Goal: Information Seeking & Learning: Learn about a topic

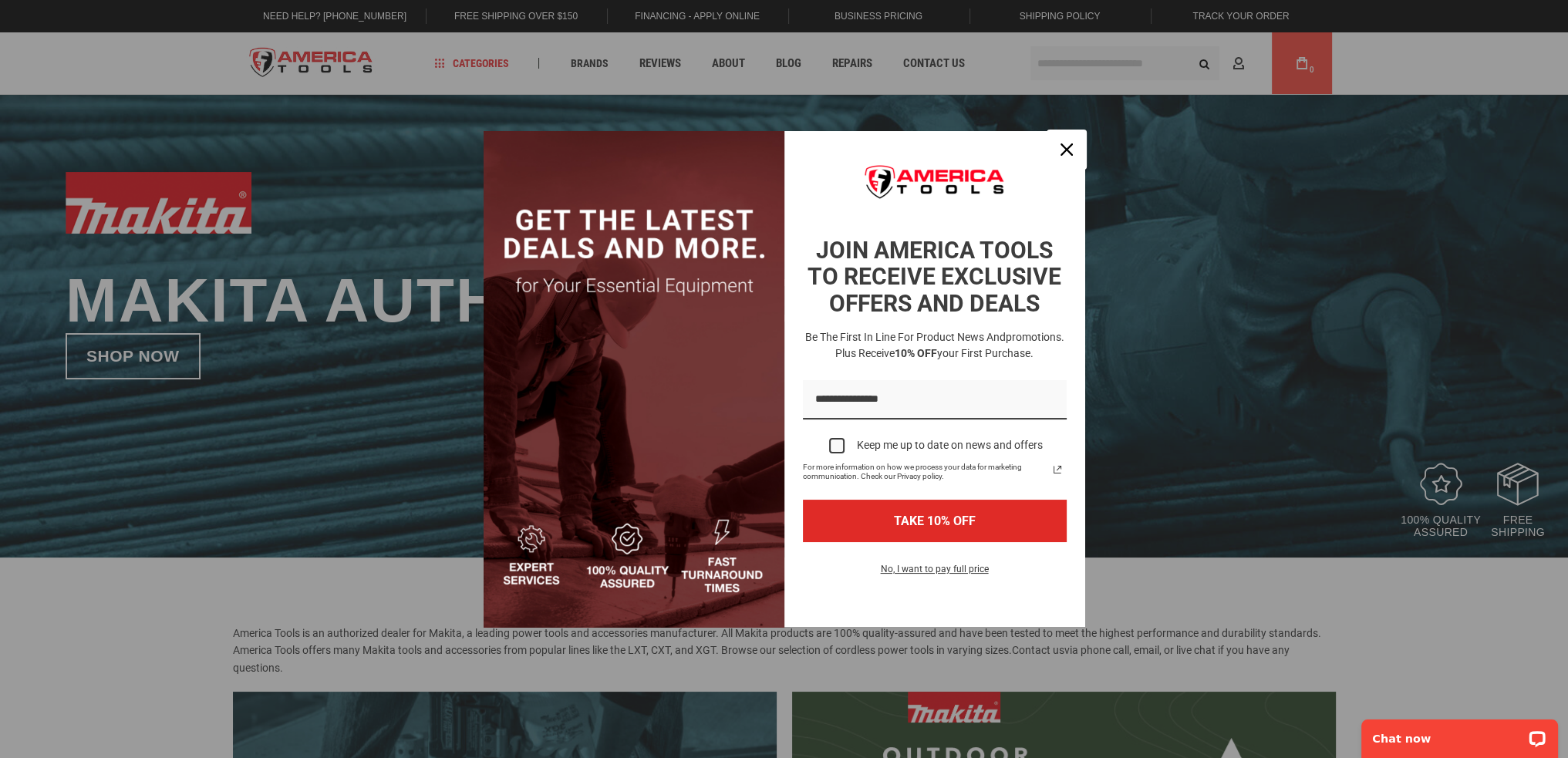
click at [1053, 153] on button "Close" at bounding box center [1067, 150] width 37 height 37
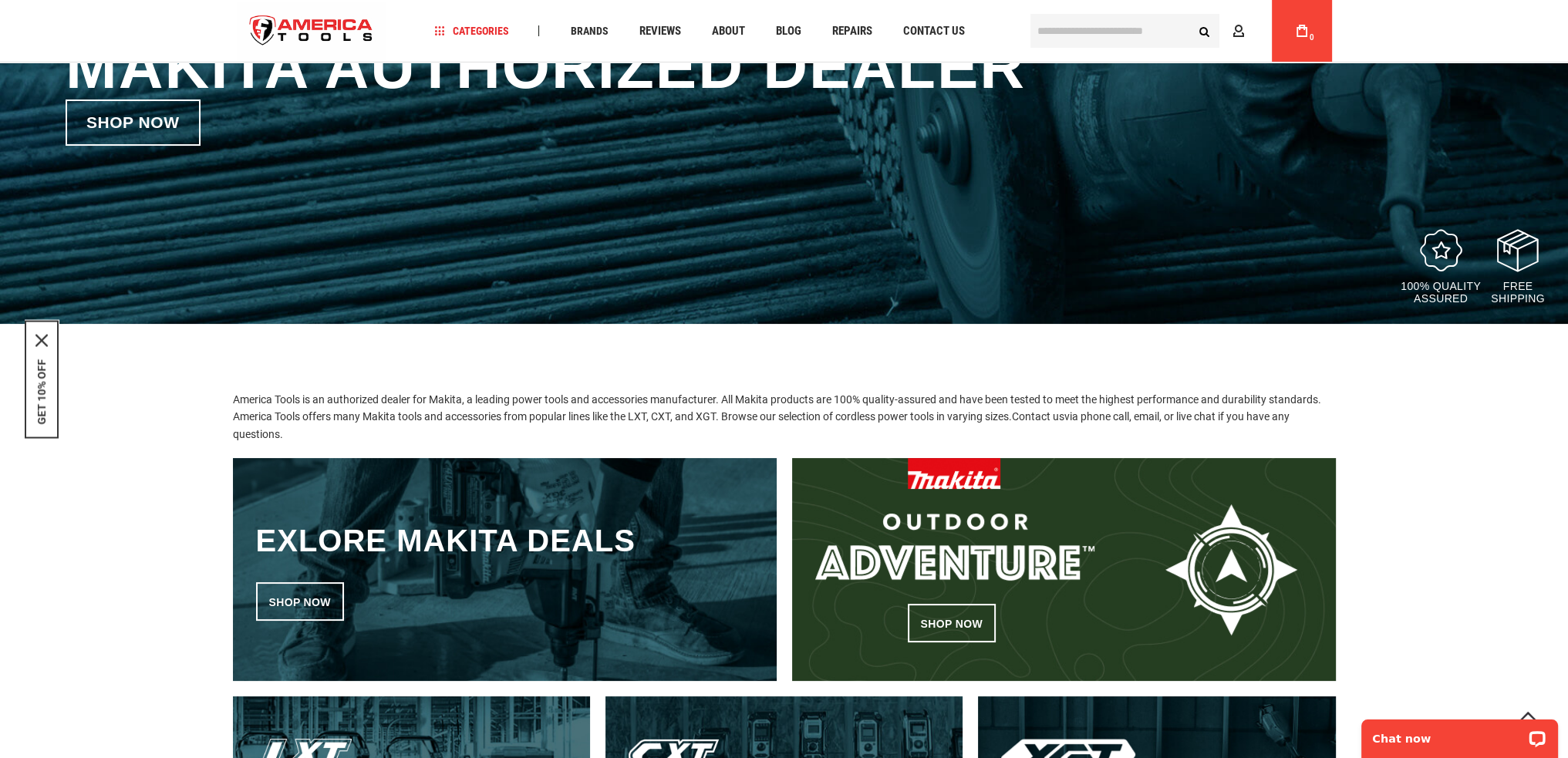
scroll to position [540, 0]
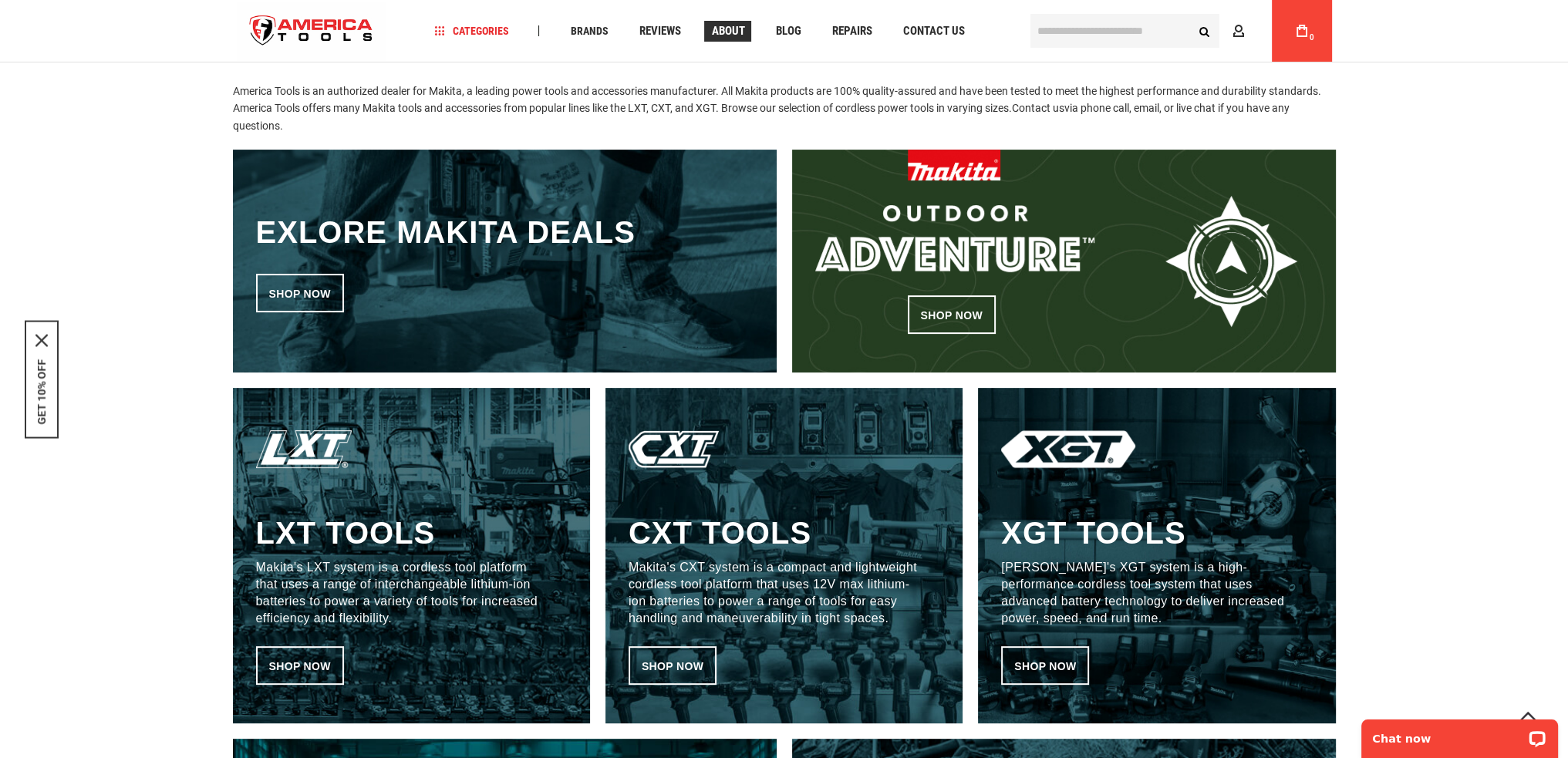
click at [732, 30] on span "About" at bounding box center [727, 31] width 34 height 12
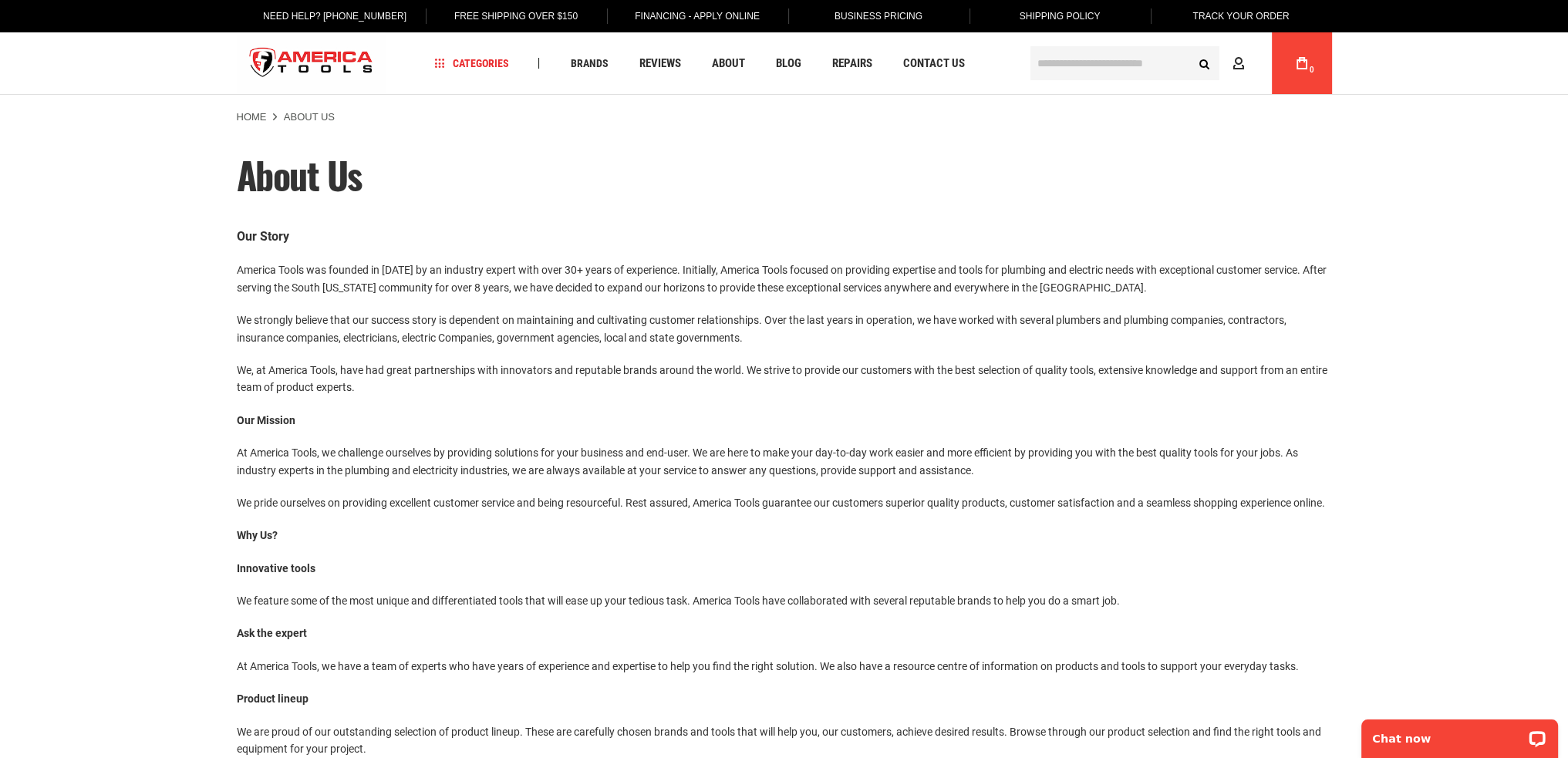
click at [396, 451] on p "At America Tools, we challenge ourselves by providing solutions for your busine…" at bounding box center [784, 461] width 1095 height 35
click at [411, 357] on div "Our Story America Tools was founded in 2014 by an industry expert with over 30+…" at bounding box center [784, 534] width 1095 height 614
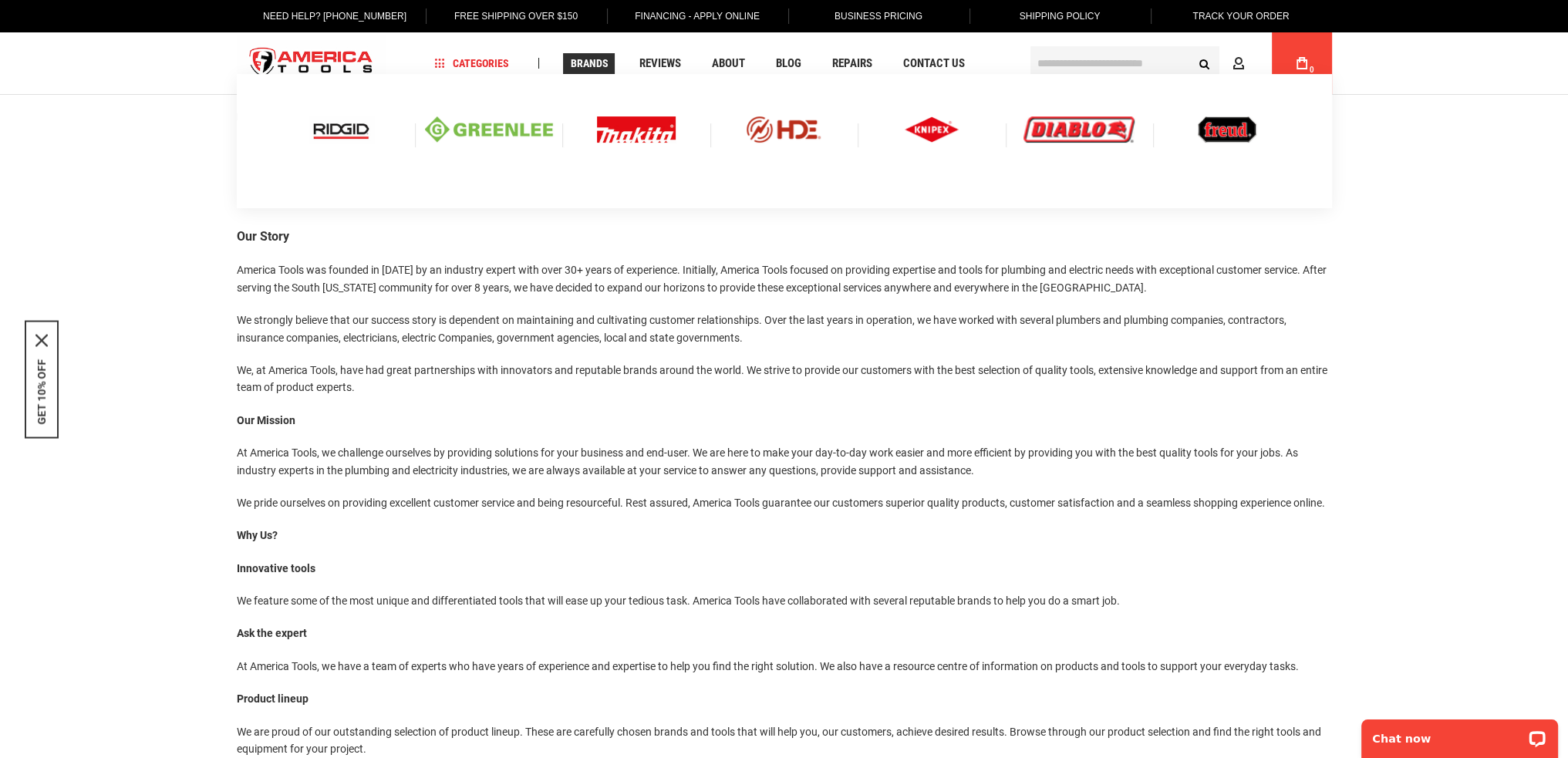
click at [600, 62] on span "Brands" at bounding box center [588, 63] width 37 height 11
click at [645, 138] on img at bounding box center [636, 129] width 79 height 26
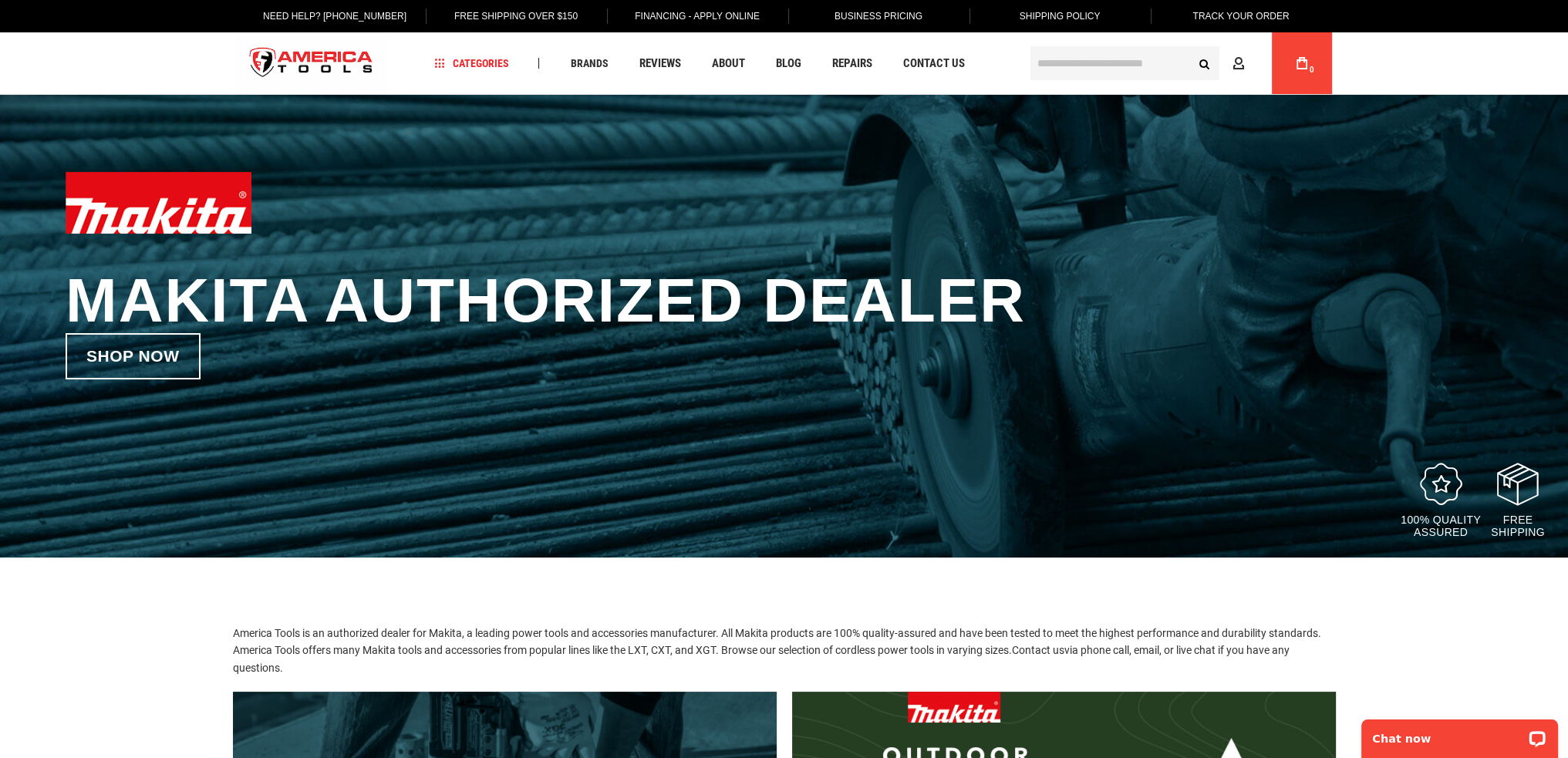
click at [1140, 55] on input "text" at bounding box center [1125, 63] width 189 height 34
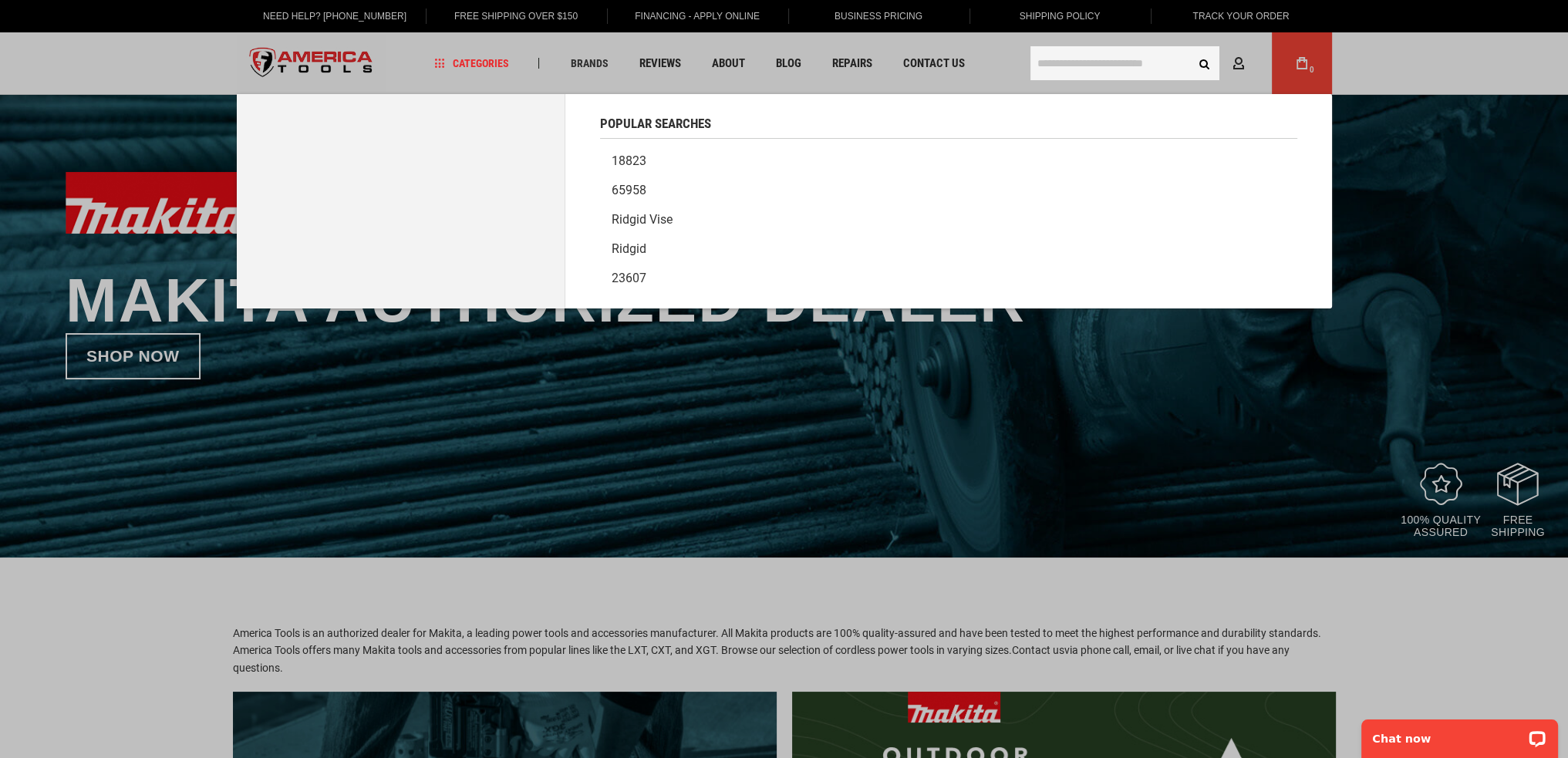
paste input "*******"
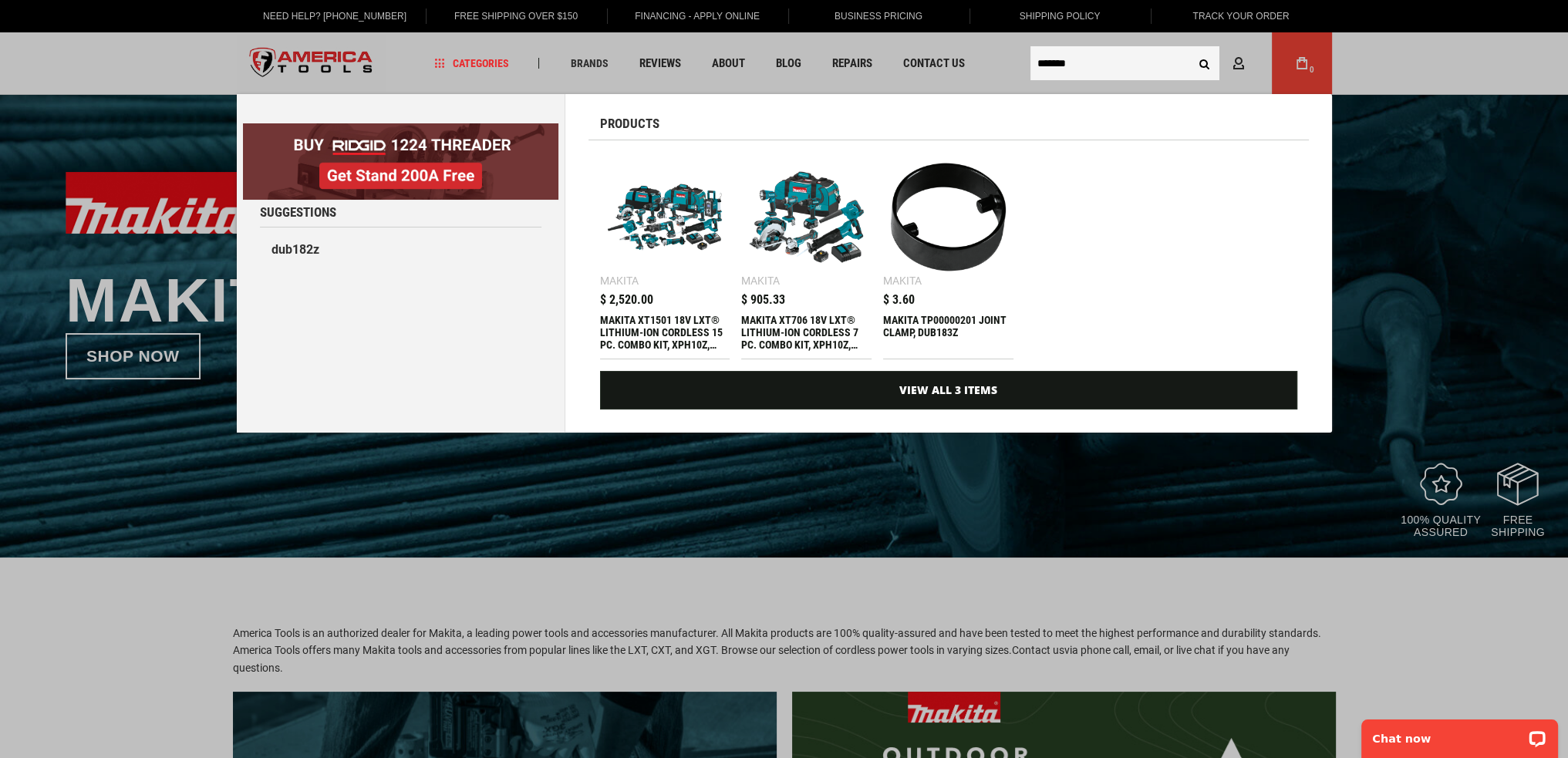
type input "*******"
click at [1202, 68] on button "Search" at bounding box center [1205, 63] width 30 height 30
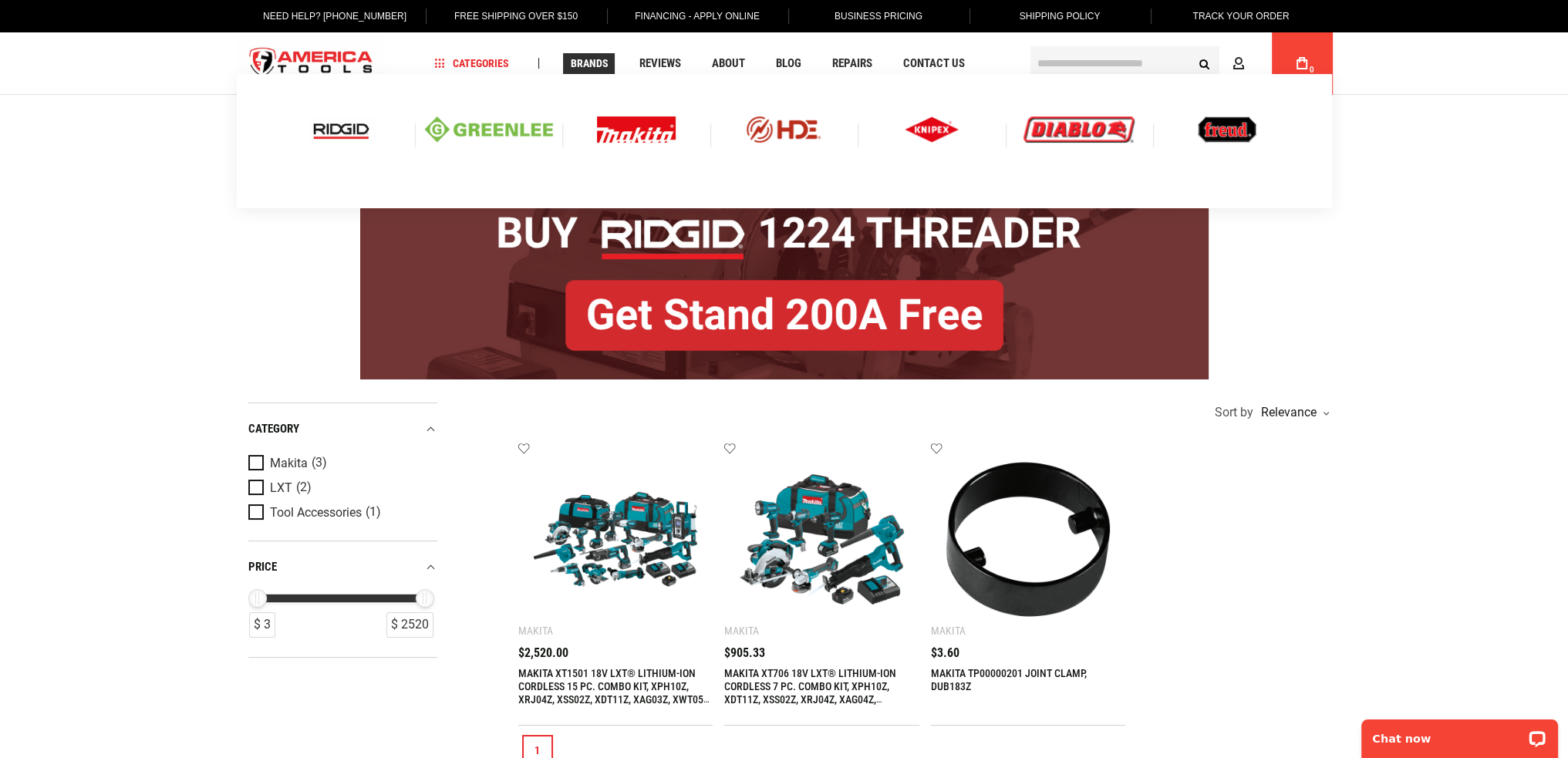
click at [592, 58] on span "Brands" at bounding box center [588, 63] width 37 height 11
click at [632, 126] on img at bounding box center [636, 129] width 79 height 26
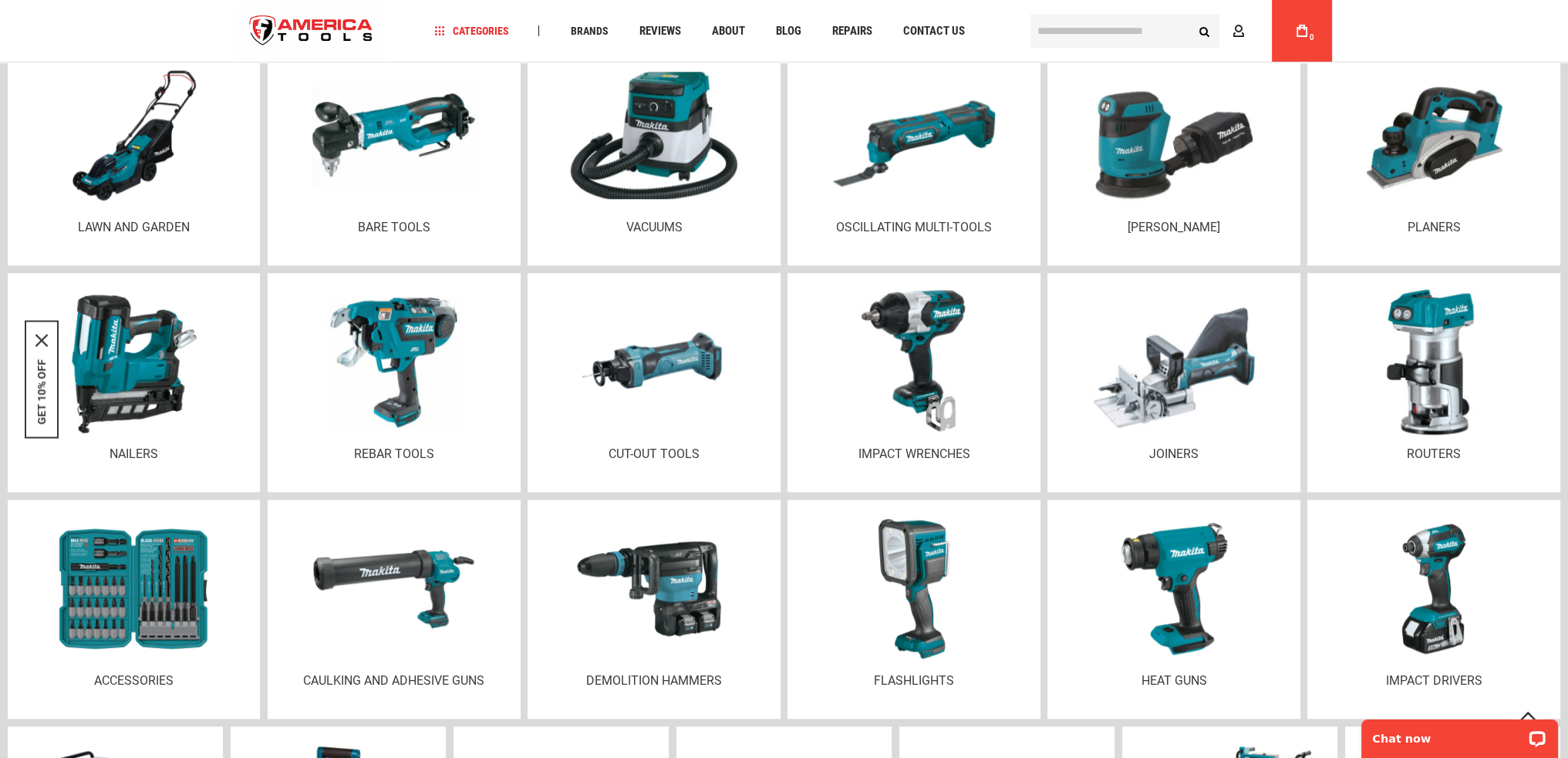
scroll to position [2236, 0]
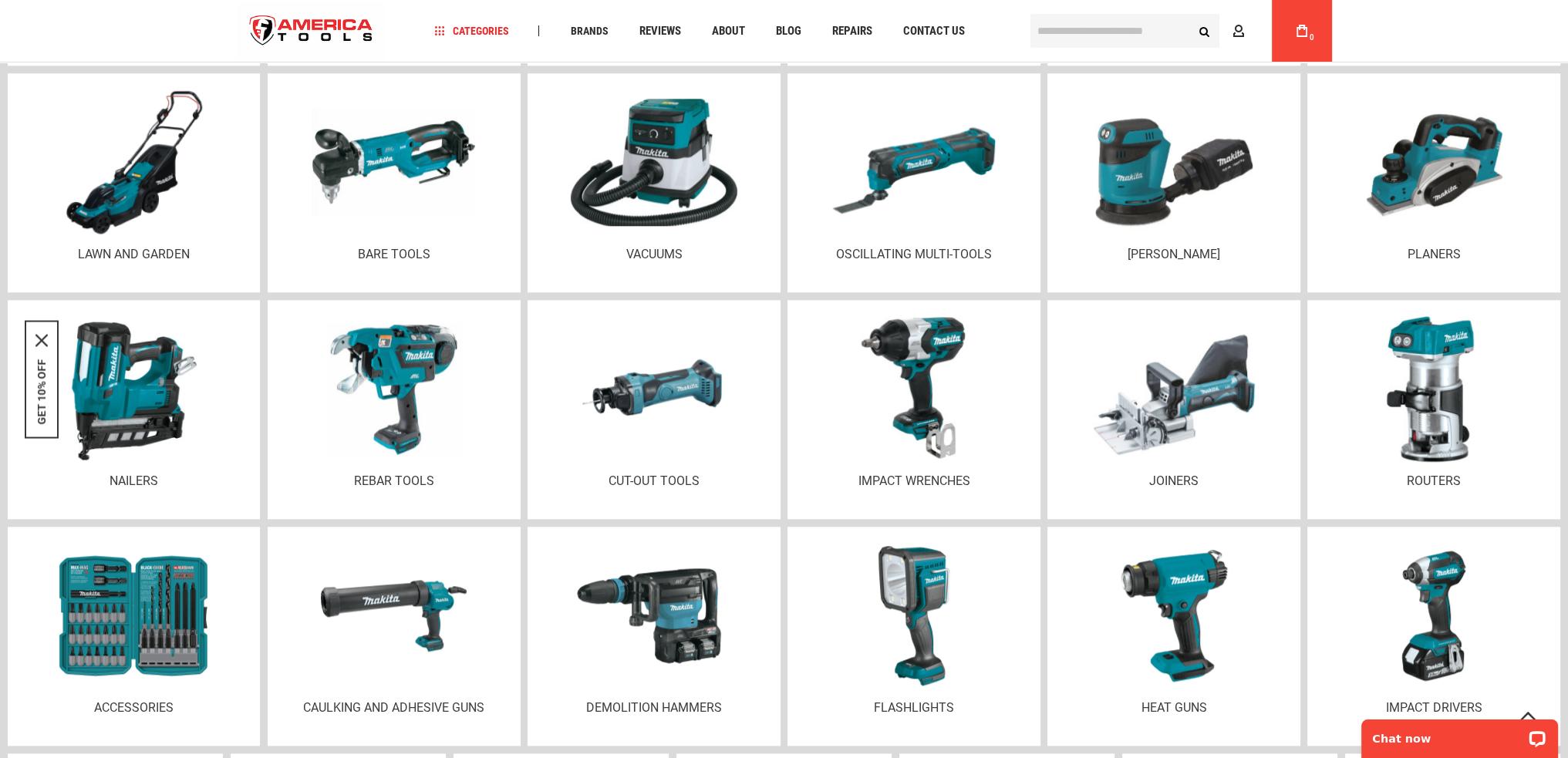
click at [174, 210] on img at bounding box center [133, 162] width 147 height 146
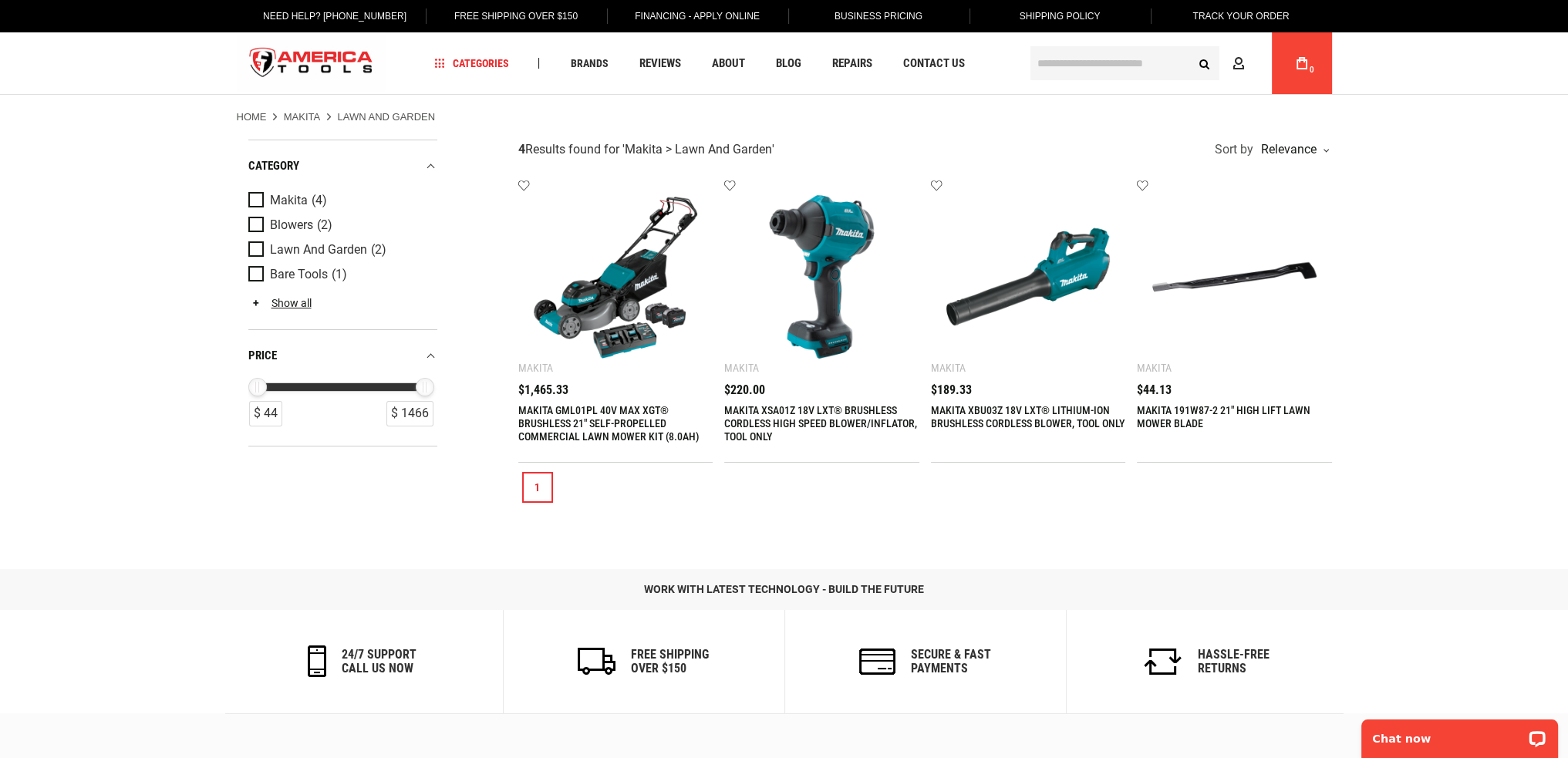
click at [997, 410] on link "MAKITA XBU03Z 18V LXT® LITHIUM‑ION BRUSHLESS CORDLESS BLOWER, TOOL ONLY" at bounding box center [1027, 417] width 193 height 26
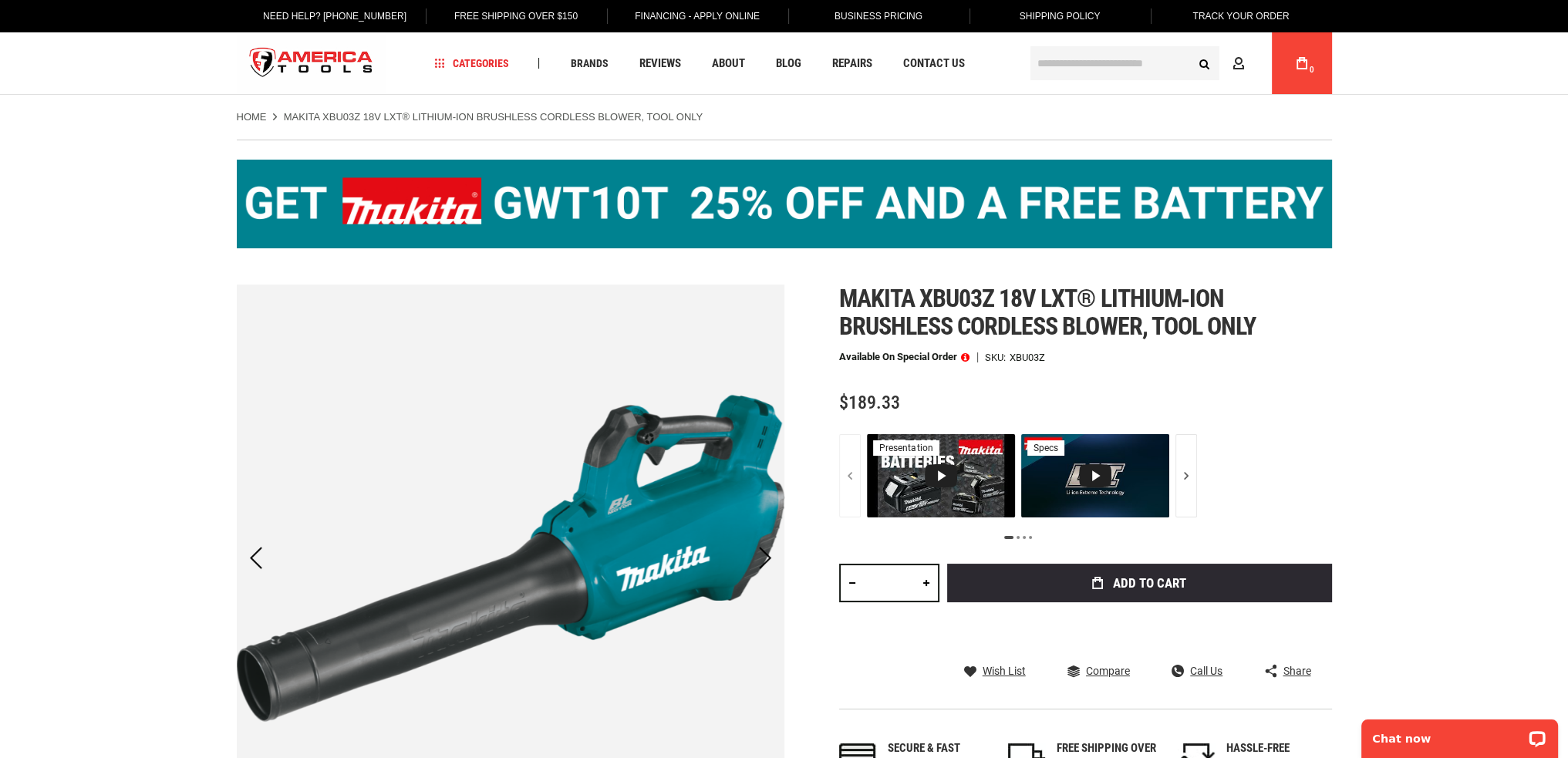
click at [966, 352] on span at bounding box center [965, 357] width 9 height 11
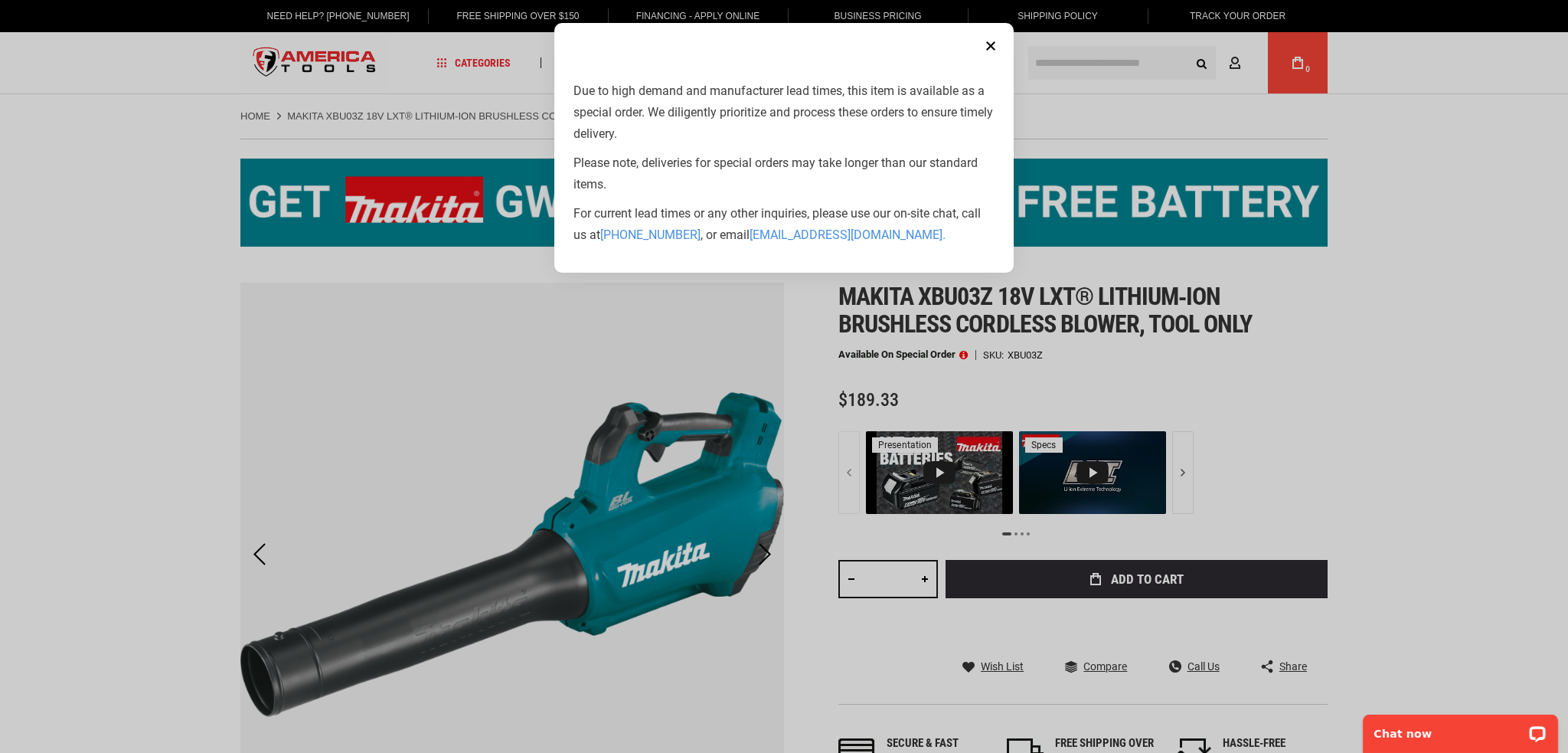
click at [989, 39] on button "Close" at bounding box center [991, 46] width 31 height 31
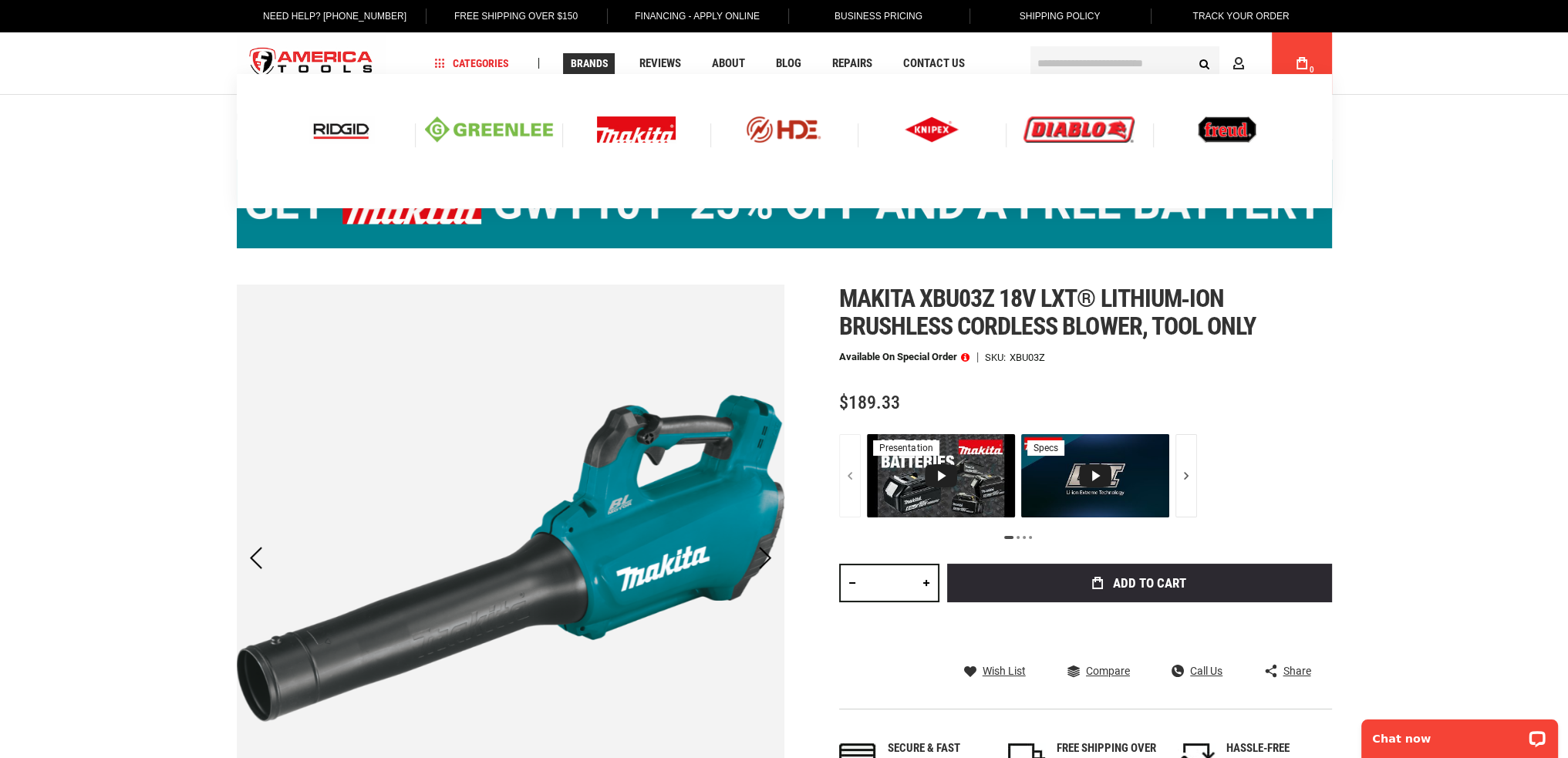
click at [353, 129] on img at bounding box center [341, 129] width 64 height 26
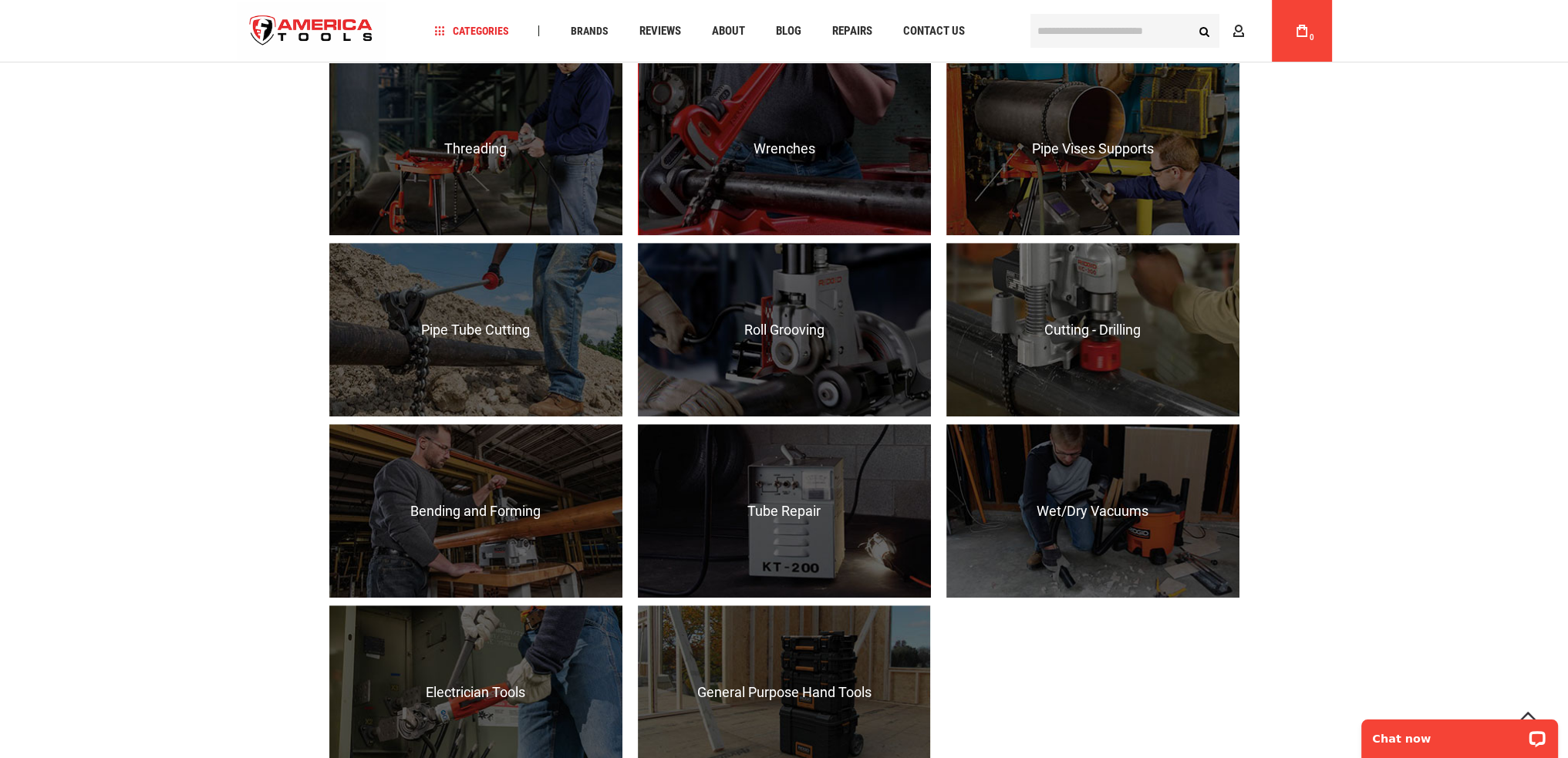
scroll to position [1387, 0]
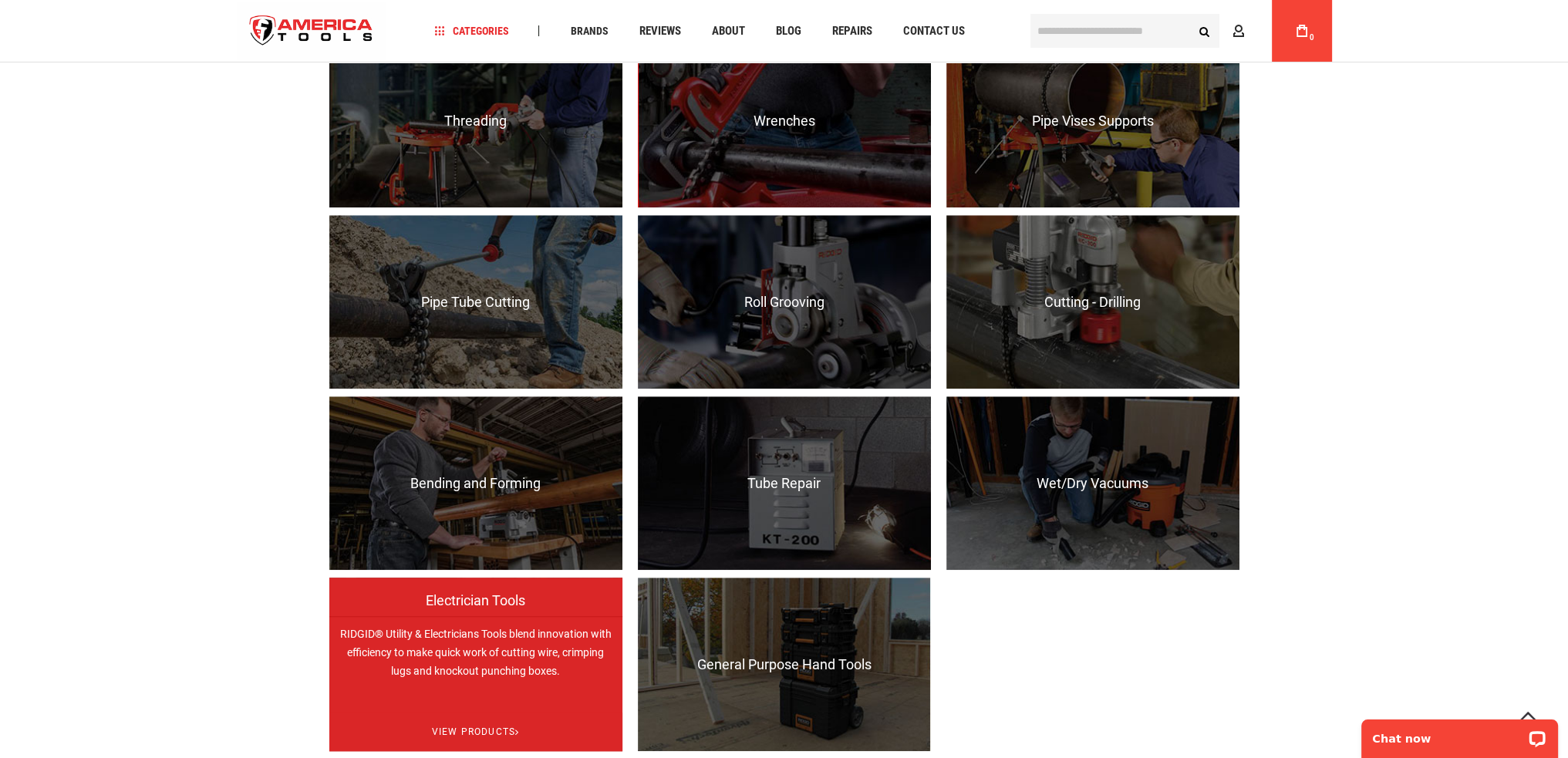
click at [405, 661] on p "RIDGID® Utility & Electricians Tools blend innovation with efficiency to make q…" at bounding box center [476, 703] width 293 height 174
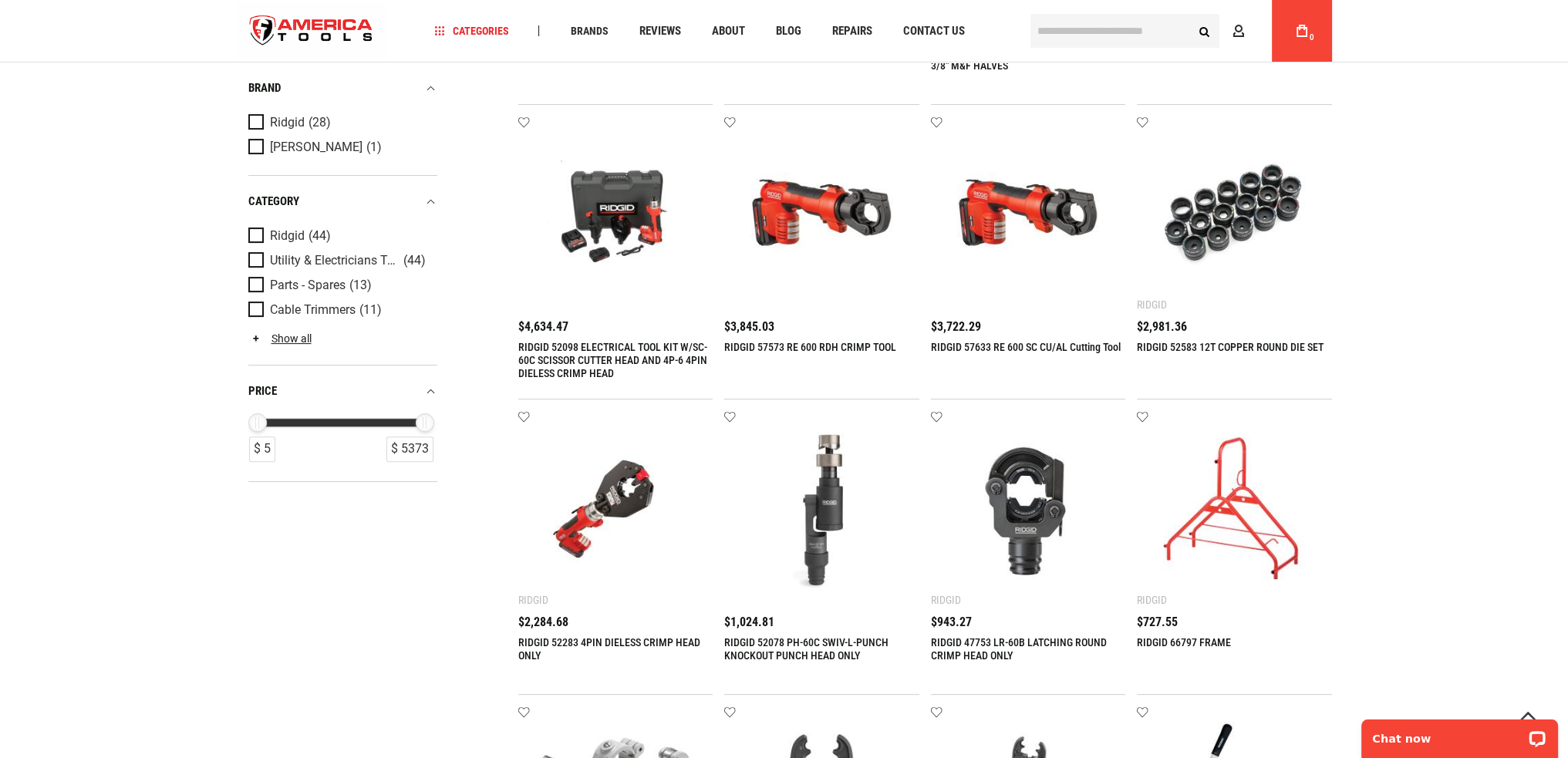
scroll to position [308, 0]
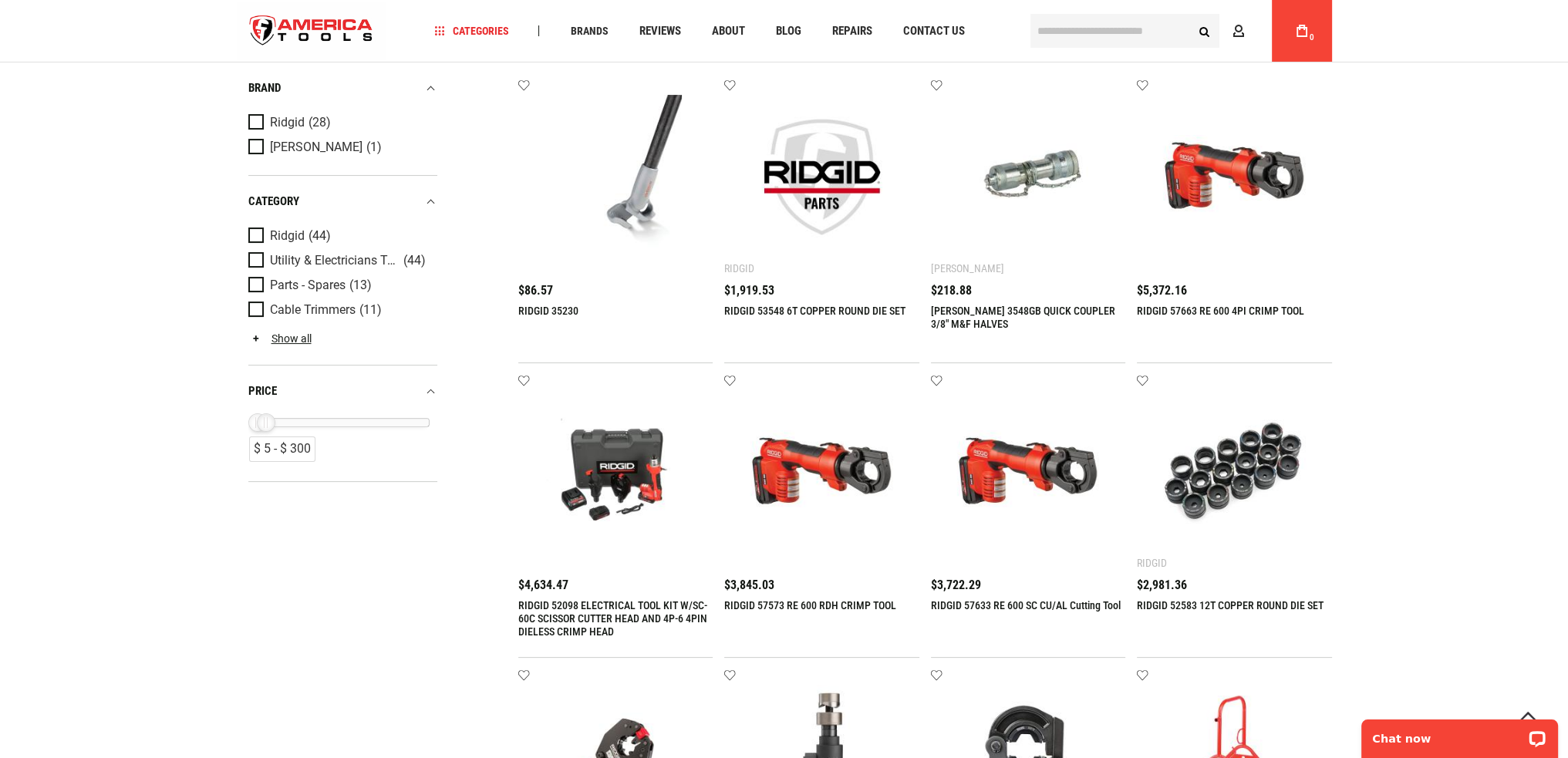
drag, startPoint x: 422, startPoint y: 426, endPoint x: 263, endPoint y: 428, distance: 159.0
click at [263, 428] on div "$ 300" at bounding box center [267, 422] width 19 height 19
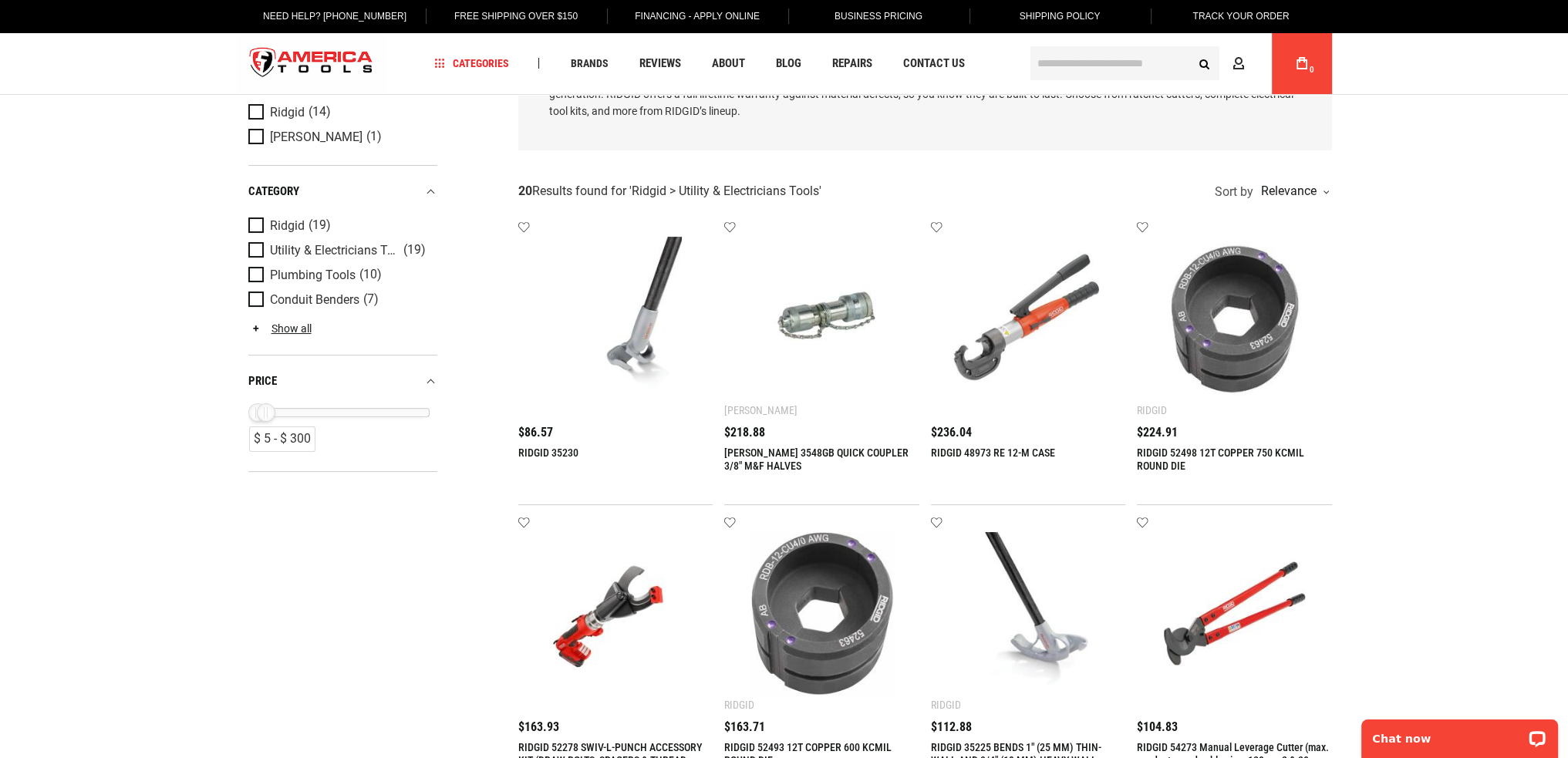
scroll to position [0, 0]
